Goal: Transaction & Acquisition: Download file/media

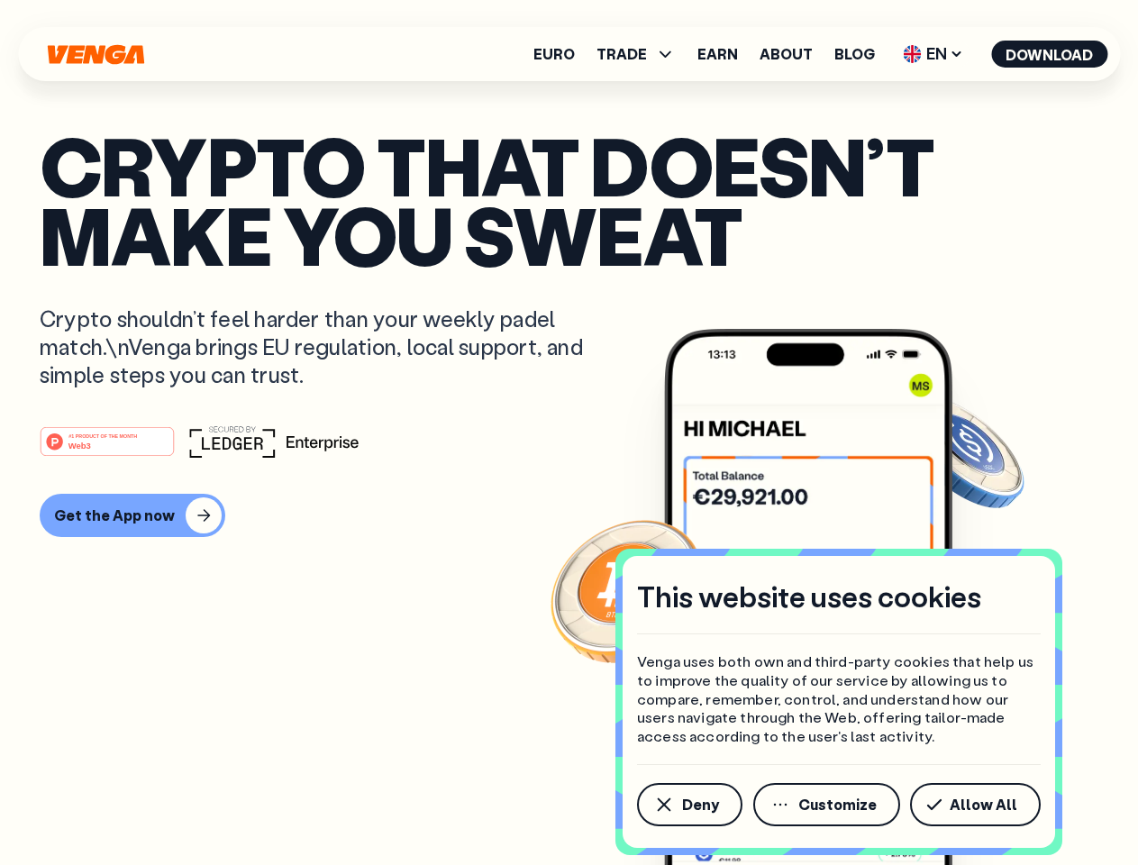
click at [568, 432] on div "#1 PRODUCT OF THE MONTH Web3" at bounding box center [569, 441] width 1058 height 32
click at [688, 804] on span "Deny" at bounding box center [700, 804] width 37 height 14
click at [828, 804] on img at bounding box center [808, 630] width 288 height 603
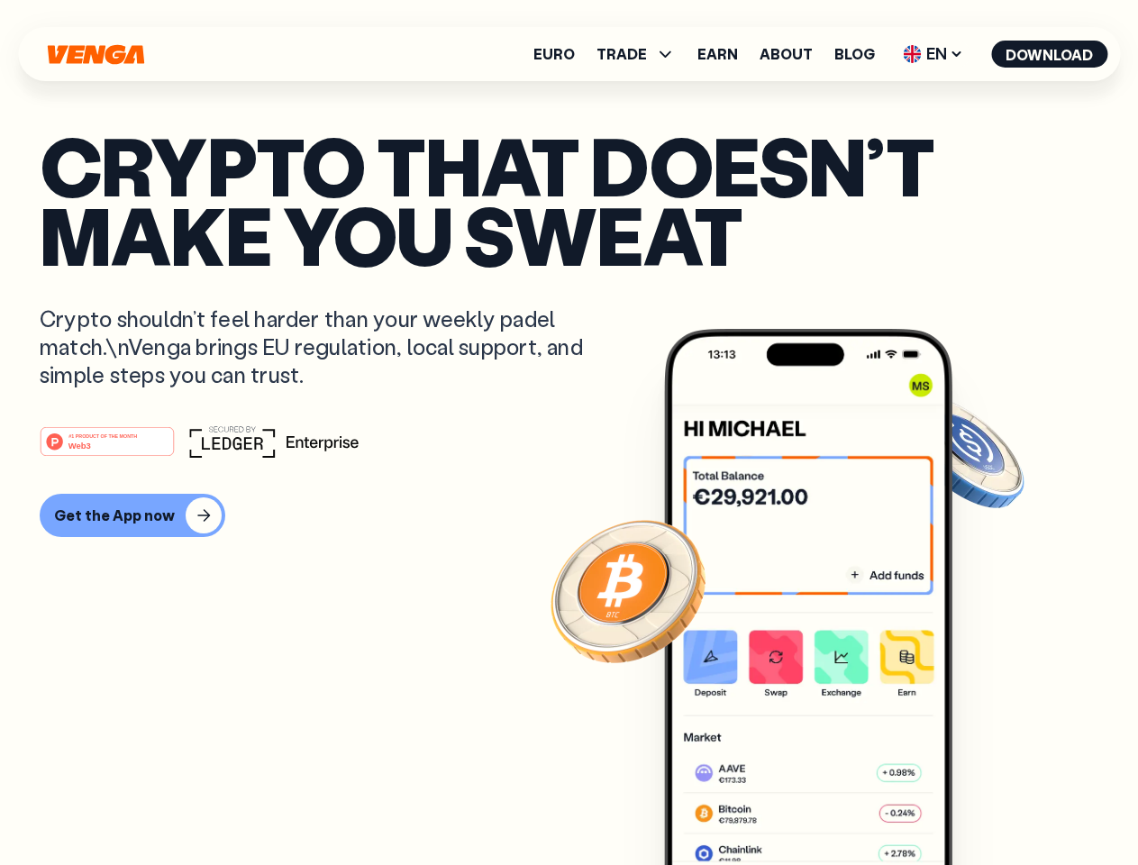
click at [978, 804] on article "Crypto that doesn’t make you sweat Crypto shouldn’t feel harder than your weekl…" at bounding box center [569, 468] width 1058 height 675
click at [641, 54] on span "TRADE" at bounding box center [621, 54] width 50 height 14
click at [933, 54] on span "EN" at bounding box center [932, 54] width 73 height 29
click at [1049, 54] on button "Download" at bounding box center [1049, 54] width 116 height 27
click at [568, 481] on div "#1 PRODUCT OF THE MONTH Web3 Get the App now" at bounding box center [569, 481] width 1058 height 112
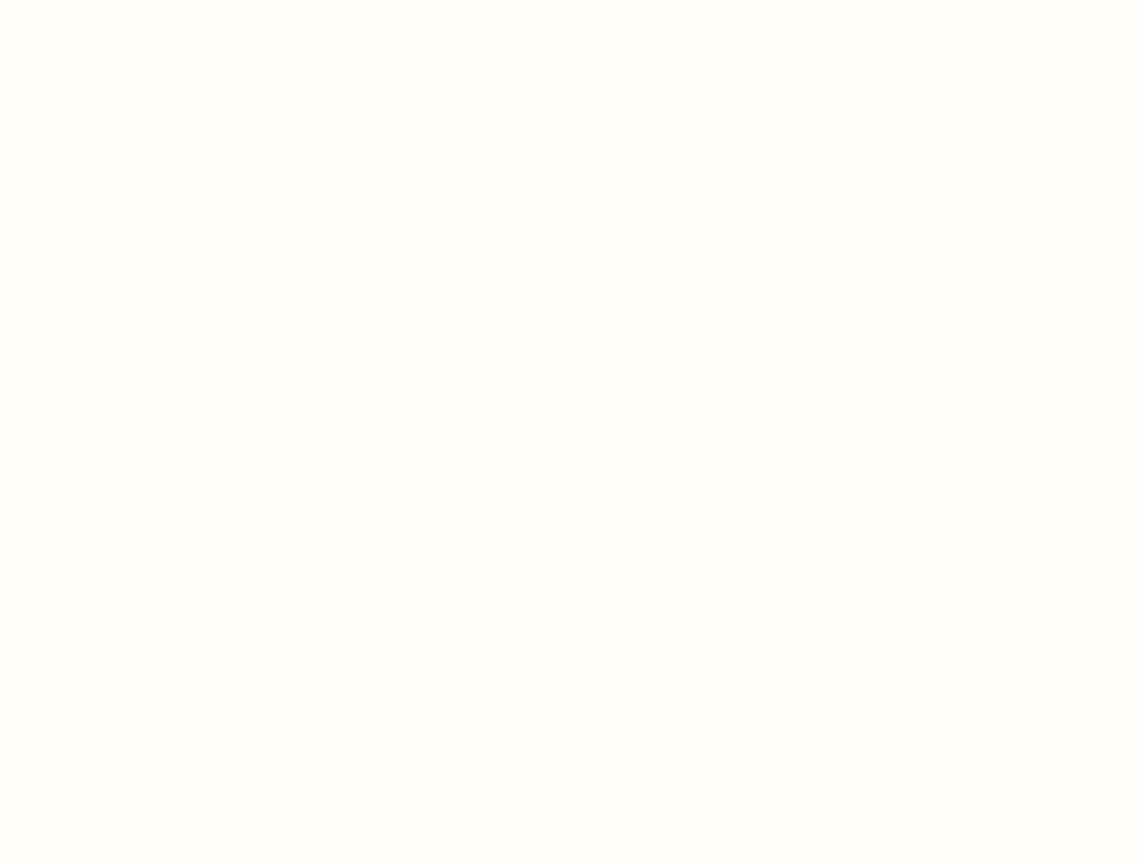
click at [130, 0] on html "This website uses cookies Venga uses both own and third-party cookies that help…" at bounding box center [569, 0] width 1138 height 0
click at [110, 0] on html "This website uses cookies Venga uses both own and third-party cookies that help…" at bounding box center [569, 0] width 1138 height 0
